Goal: Communication & Community: Participate in discussion

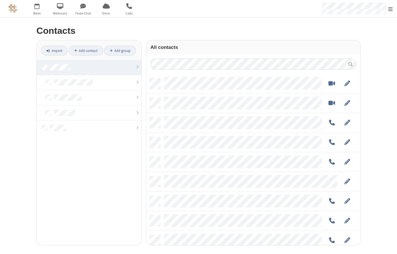
scroll to position [167, 210]
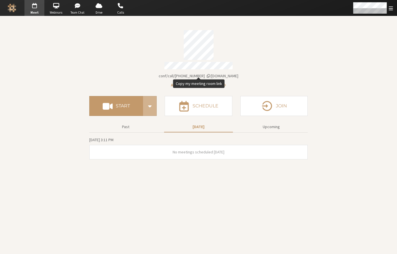
click at [212, 74] on span "[DOMAIN_NAME]/conf/call/[PHONE_NUMBER]" at bounding box center [199, 75] width 80 height 5
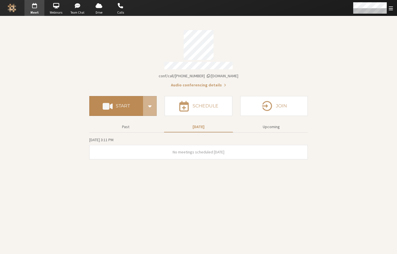
click at [135, 106] on button "Start" at bounding box center [116, 106] width 54 height 20
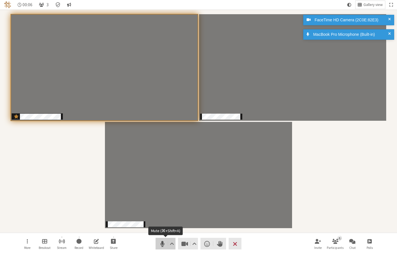
click at [162, 245] on span "Mute (⌘+Shift+A)" at bounding box center [162, 244] width 8 height 8
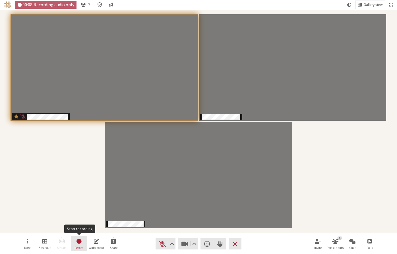
click at [81, 244] on span "Stop recording" at bounding box center [79, 241] width 6 height 7
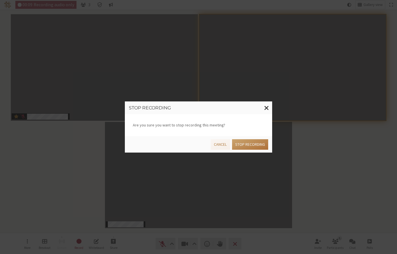
click at [245, 146] on button "Stop recording" at bounding box center [250, 144] width 36 height 11
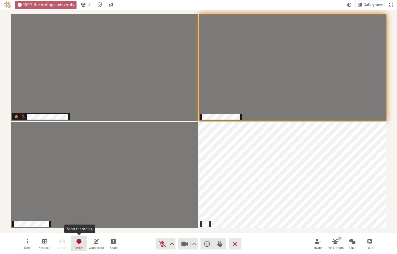
click at [81, 244] on span "Stop recording" at bounding box center [79, 241] width 6 height 7
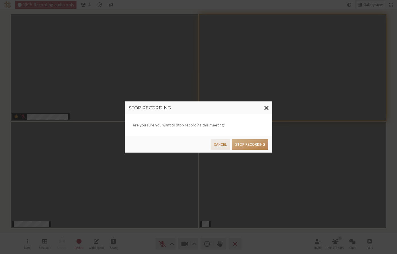
click at [220, 143] on button "Cancel" at bounding box center [220, 144] width 19 height 11
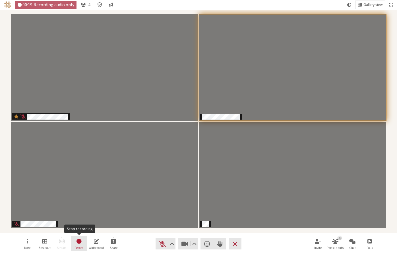
click at [76, 241] on button "Record" at bounding box center [79, 243] width 16 height 15
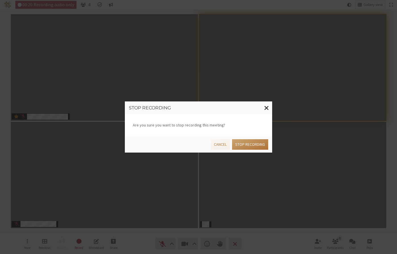
click at [248, 142] on button "Stop recording" at bounding box center [250, 144] width 36 height 11
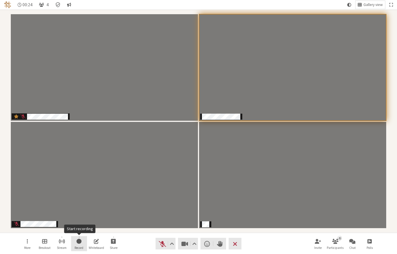
click at [81, 245] on button "Record" at bounding box center [79, 243] width 16 height 15
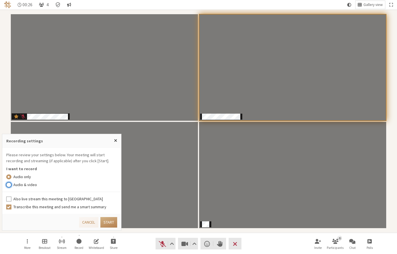
click at [9, 185] on input "Audio & video" at bounding box center [8, 185] width 5 height 6
click at [9, 198] on input "Also live stream this meeting to Callbridge" at bounding box center [8, 199] width 5 height 6
click at [106, 221] on button "Start" at bounding box center [108, 222] width 17 height 11
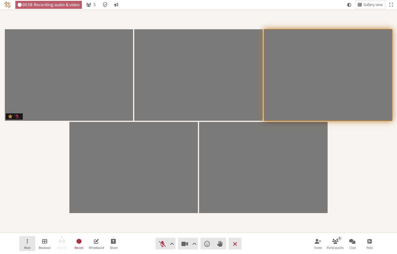
click at [24, 244] on button "More" at bounding box center [27, 243] width 16 height 15
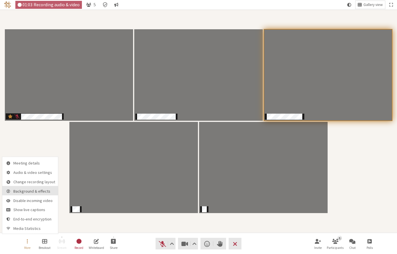
click at [34, 194] on button "Background & effects" at bounding box center [30, 190] width 56 height 9
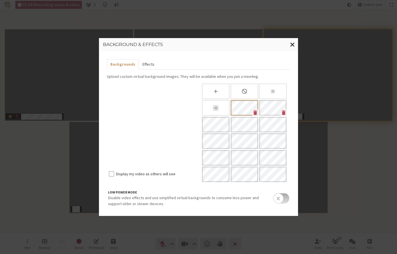
click at [143, 63] on button "Effects" at bounding box center [148, 64] width 19 height 11
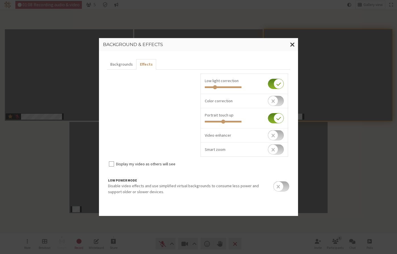
click at [275, 99] on input "checkbox" at bounding box center [276, 101] width 16 height 10
checkbox input "true"
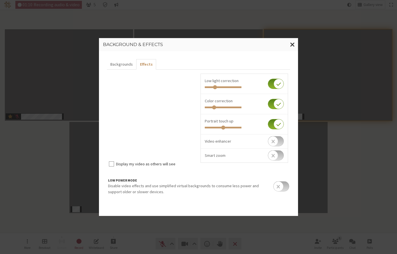
drag, startPoint x: 222, startPoint y: 108, endPoint x: 214, endPoint y: 109, distance: 8.6
type input "0.226"
click at [214, 108] on input "range" at bounding box center [223, 108] width 37 height 2
drag, startPoint x: 216, startPoint y: 87, endPoint x: 211, endPoint y: 88, distance: 5.5
type input "0.124"
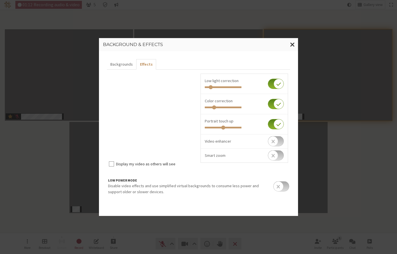
click at [211, 88] on input "range" at bounding box center [223, 87] width 37 height 2
click at [273, 82] on input "checkbox" at bounding box center [276, 84] width 16 height 10
checkbox input "false"
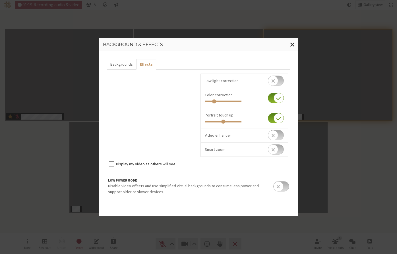
click at [274, 96] on input "checkbox" at bounding box center [276, 98] width 16 height 10
checkbox input "false"
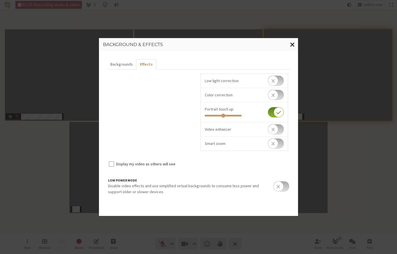
click at [292, 44] on span "Close modal" at bounding box center [292, 44] width 5 height 7
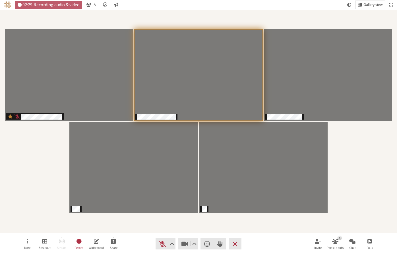
click at [366, 6] on span "Gallery view" at bounding box center [373, 5] width 19 height 4
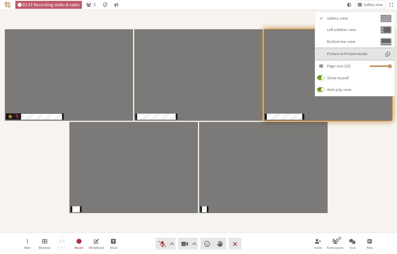
click at [343, 51] on button "Picture-in-Picture mode" at bounding box center [355, 54] width 80 height 12
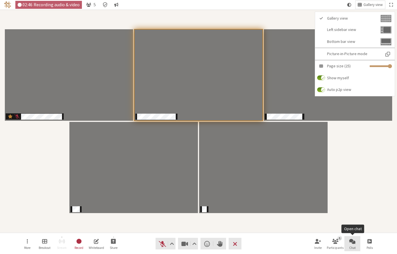
click at [356, 243] on button "Chat" at bounding box center [352, 243] width 16 height 15
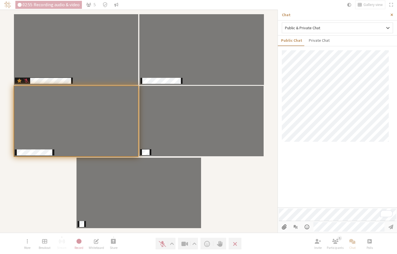
click at [393, 14] on span "Close sidebar" at bounding box center [392, 15] width 3 height 4
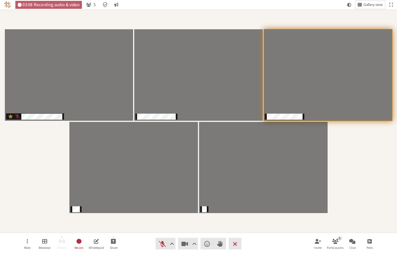
click at [361, 5] on button "Gallery view" at bounding box center [371, 5] width 30 height 8
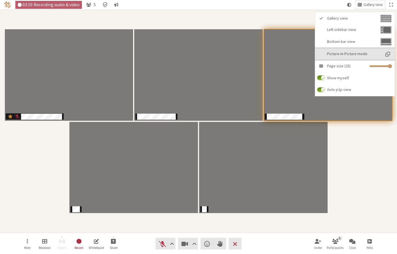
click at [348, 53] on span "Picture-in-Picture mode" at bounding box center [353, 54] width 53 height 4
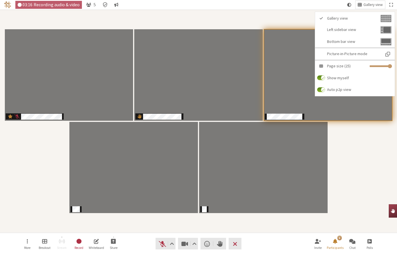
click at [370, 147] on div "Participants" at bounding box center [198, 121] width 389 height 215
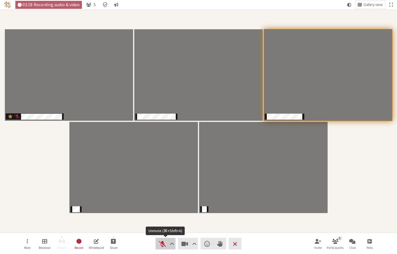
click at [162, 244] on span "Unmute (⌘+Shift+A)" at bounding box center [162, 244] width 8 height 8
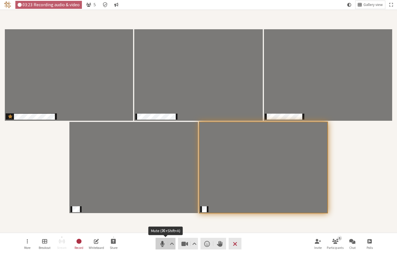
click at [160, 244] on span "Mute (⌘+Shift+A)" at bounding box center [162, 244] width 8 height 8
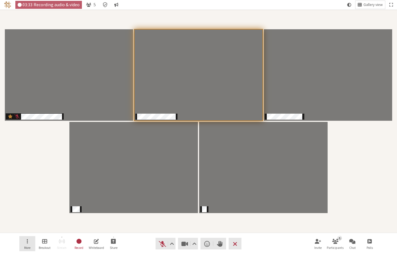
click at [28, 244] on button "More" at bounding box center [27, 243] width 16 height 15
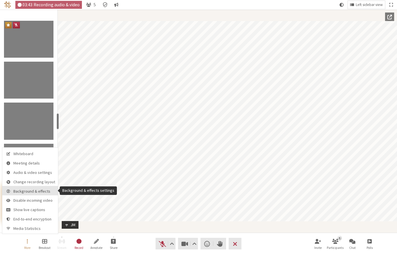
click at [34, 192] on span "Background & effects" at bounding box center [34, 191] width 42 height 4
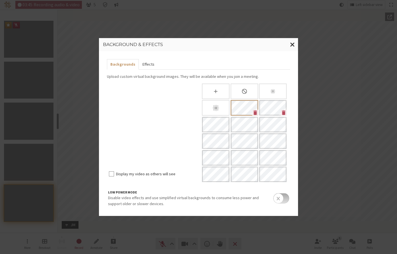
click at [146, 64] on button "Effects" at bounding box center [148, 64] width 19 height 11
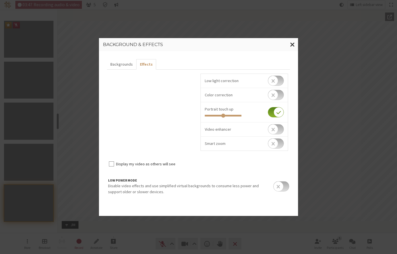
click at [282, 111] on input "checkbox" at bounding box center [276, 112] width 16 height 10
checkbox input "false"
click at [291, 44] on span "Close modal" at bounding box center [292, 44] width 5 height 7
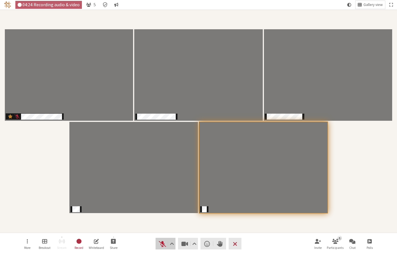
click at [163, 244] on span "Unmute (⌘+Shift+A)" at bounding box center [162, 244] width 8 height 8
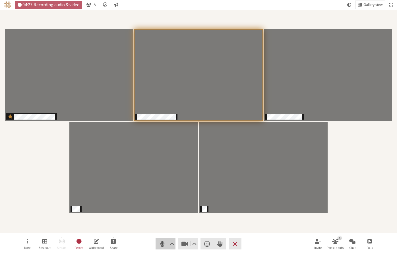
click at [163, 245] on span "Mute (⌘+Shift+A)" at bounding box center [162, 244] width 8 height 8
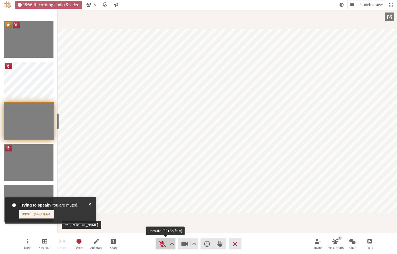
click at [162, 246] on span "Unmute (⌘+Shift+A)" at bounding box center [162, 244] width 8 height 8
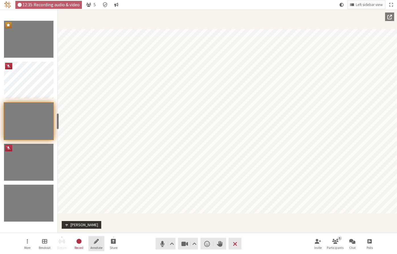
click at [98, 242] on span "Start annotating shared screen" at bounding box center [96, 241] width 5 height 7
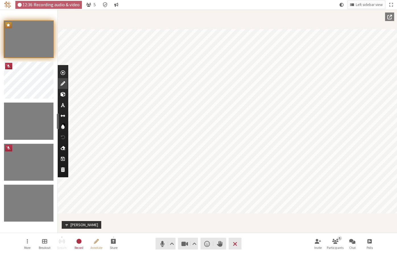
click at [64, 73] on span "Use laser pointer" at bounding box center [63, 73] width 5 height 6
click at [63, 127] on span "Select colour" at bounding box center [62, 127] width 3 height 6
click at [76, 139] on div at bounding box center [75, 140] width 6 height 6
click at [280, 214] on div "Participant" at bounding box center [227, 121] width 339 height 223
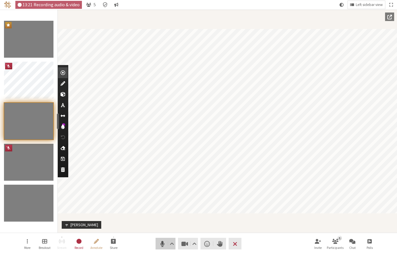
click at [160, 243] on span "Mute (⌘+Shift+A)" at bounding box center [162, 244] width 8 height 8
click at [164, 241] on span "Unmute (⌘+Shift+A)" at bounding box center [162, 244] width 8 height 8
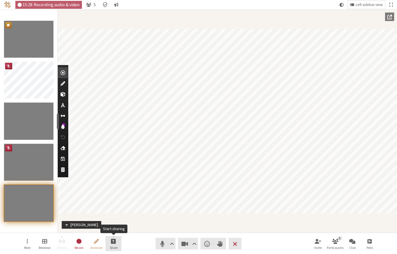
click at [113, 243] on span "Start sharing" at bounding box center [113, 241] width 5 height 7
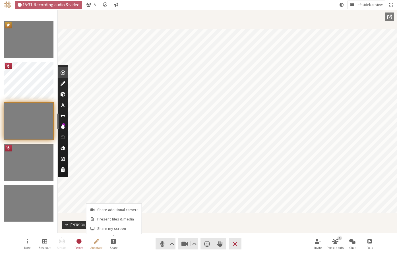
click at [132, 241] on nav "More Breakout Stream Record Annotate Share Audio Video Send a reaction Raise ha…" at bounding box center [198, 243] width 358 height 21
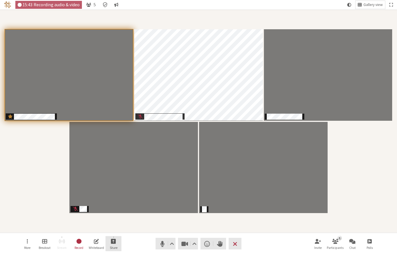
click at [116, 245] on button "Share" at bounding box center [114, 243] width 16 height 15
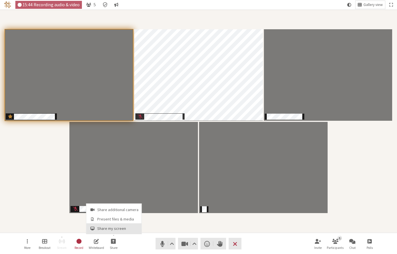
click at [116, 230] on span "Share my screen" at bounding box center [117, 229] width 41 height 4
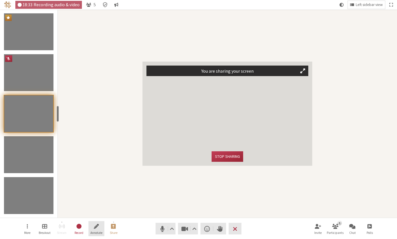
click at [98, 228] on span "Start annotating shared screen" at bounding box center [96, 226] width 5 height 7
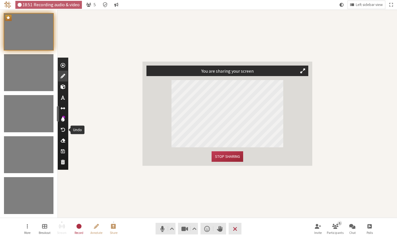
click at [63, 131] on span "Undo" at bounding box center [63, 130] width 5 height 6
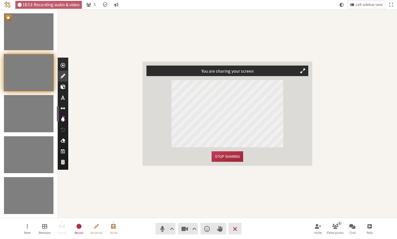
click at [303, 72] on span "Participant" at bounding box center [302, 70] width 5 height 5
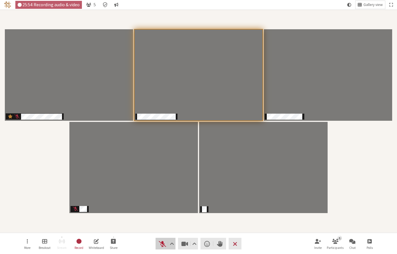
click at [161, 244] on span "Unmute (⌘+Shift+A)" at bounding box center [162, 244] width 8 height 8
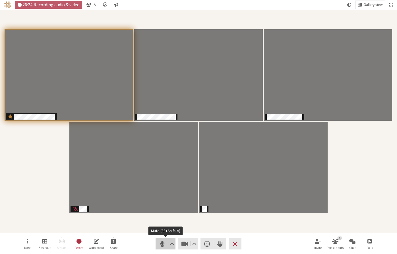
click at [162, 243] on span "Mute (⌘+Shift+A)" at bounding box center [162, 244] width 8 height 8
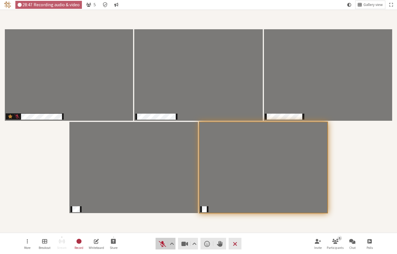
click at [161, 241] on span "Unmute (⌘+Shift+A)" at bounding box center [162, 244] width 8 height 8
click at [161, 247] on span "Mute (⌘+Shift+A)" at bounding box center [162, 244] width 8 height 8
click at [161, 247] on span "Unmute (⌘+Shift+A)" at bounding box center [162, 244] width 8 height 8
click at [161, 246] on span "Mute (⌘+Shift+A)" at bounding box center [162, 244] width 8 height 8
click at [163, 245] on span "Unmute (⌘+Shift+A)" at bounding box center [162, 244] width 8 height 8
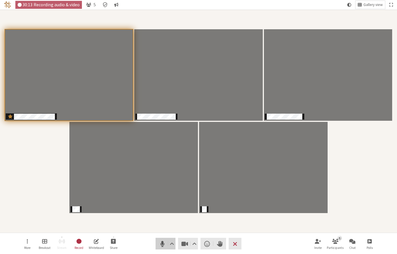
click at [163, 245] on span "Mute (⌘+Shift+A)" at bounding box center [162, 244] width 8 height 8
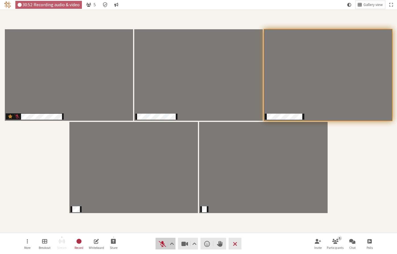
click at [163, 242] on span "Unmute (⌘+Shift+A)" at bounding box center [162, 244] width 8 height 8
click at [116, 244] on button "Share" at bounding box center [114, 243] width 16 height 15
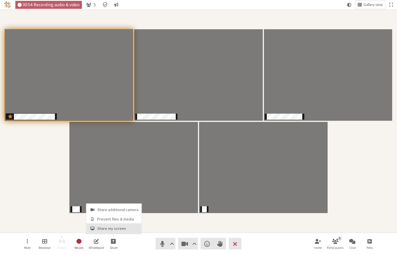
click at [125, 229] on span "Share my screen" at bounding box center [117, 229] width 41 height 4
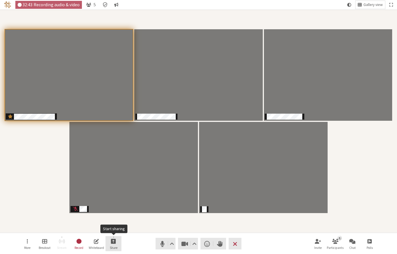
click at [108, 244] on button "Share" at bounding box center [114, 243] width 16 height 15
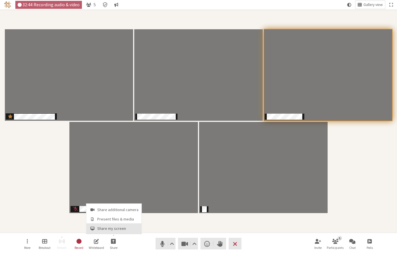
click at [106, 229] on span "Share my screen" at bounding box center [117, 229] width 41 height 4
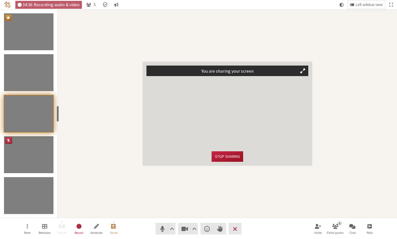
click at [223, 156] on button "Stop sharing" at bounding box center [227, 157] width 31 height 11
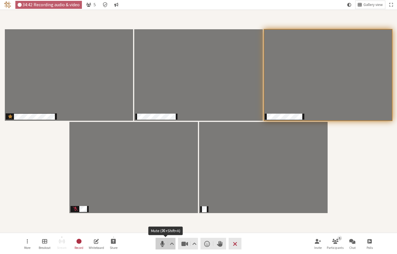
click at [163, 246] on span "Mute (⌘+Shift+A)" at bounding box center [162, 244] width 8 height 8
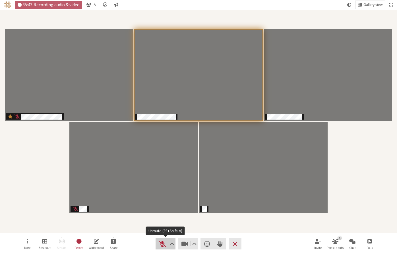
click at [159, 244] on span "Unmute (⌘+Shift+A)" at bounding box center [162, 244] width 8 height 8
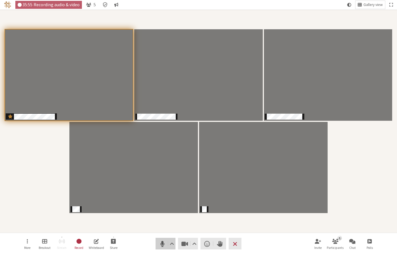
click at [161, 245] on span "Mute (⌘+Shift+A)" at bounding box center [162, 244] width 8 height 8
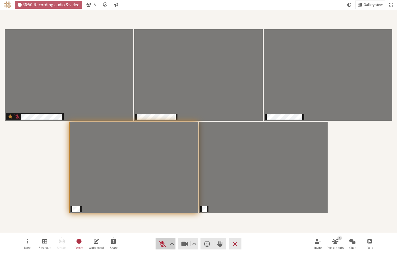
click at [161, 245] on span "Unmute (⌘+Shift+A)" at bounding box center [162, 244] width 8 height 8
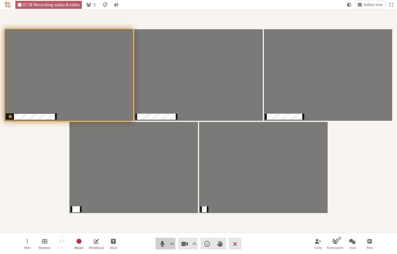
click at [162, 243] on span "Mute (⌘+Shift+A)" at bounding box center [162, 244] width 8 height 8
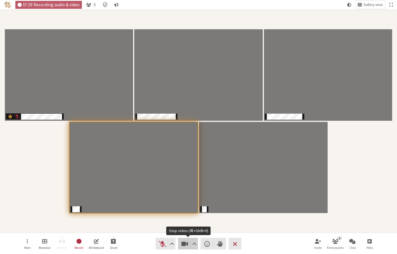
click at [185, 243] on span "Stop video (⌘+Shift+V)" at bounding box center [185, 244] width 8 height 8
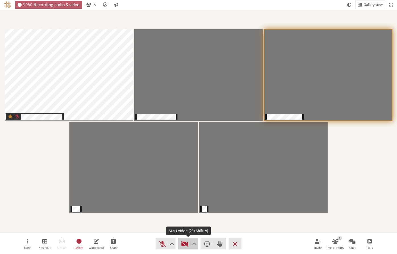
click at [181, 243] on span "Start video (⌘+Shift+V)" at bounding box center [185, 244] width 8 height 8
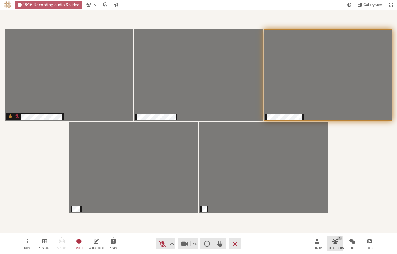
click at [336, 244] on span "Open participant list" at bounding box center [335, 241] width 6 height 7
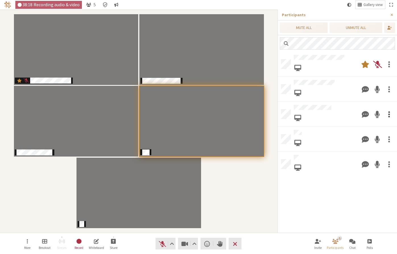
click at [391, 110] on div at bounding box center [389, 114] width 12 height 16
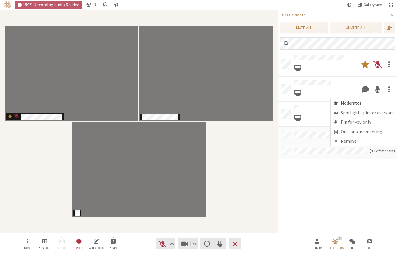
click at [350, 105] on span "Moderator" at bounding box center [351, 103] width 21 height 5
